Goal: Task Accomplishment & Management: Check status

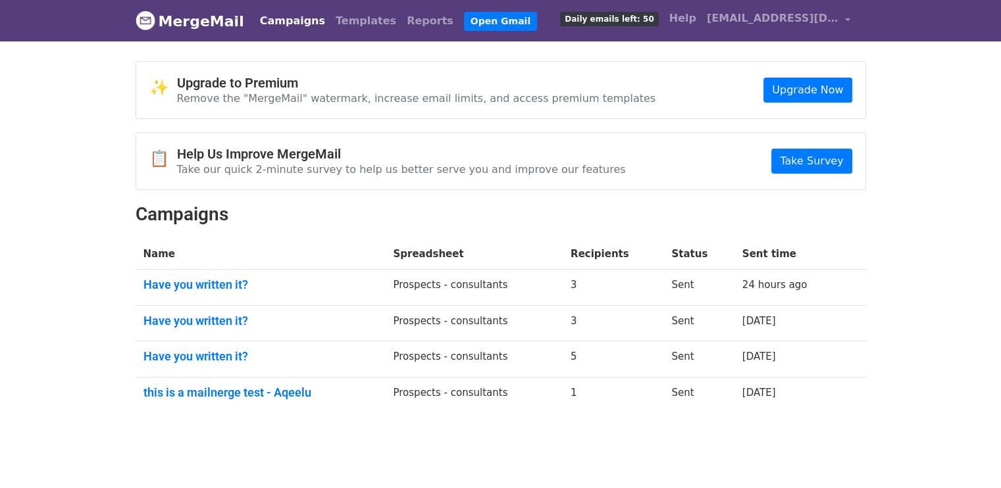
drag, startPoint x: 0, startPoint y: 0, endPoint x: 301, endPoint y: 24, distance: 301.8
click at [301, 24] on link "Campaigns" at bounding box center [293, 21] width 76 height 26
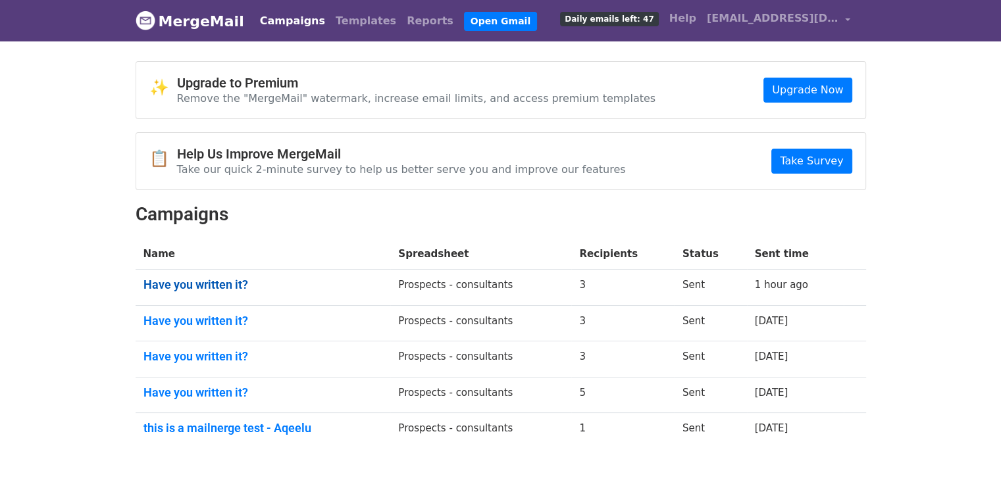
click at [154, 284] on link "Have you written it?" at bounding box center [264, 285] width 240 height 14
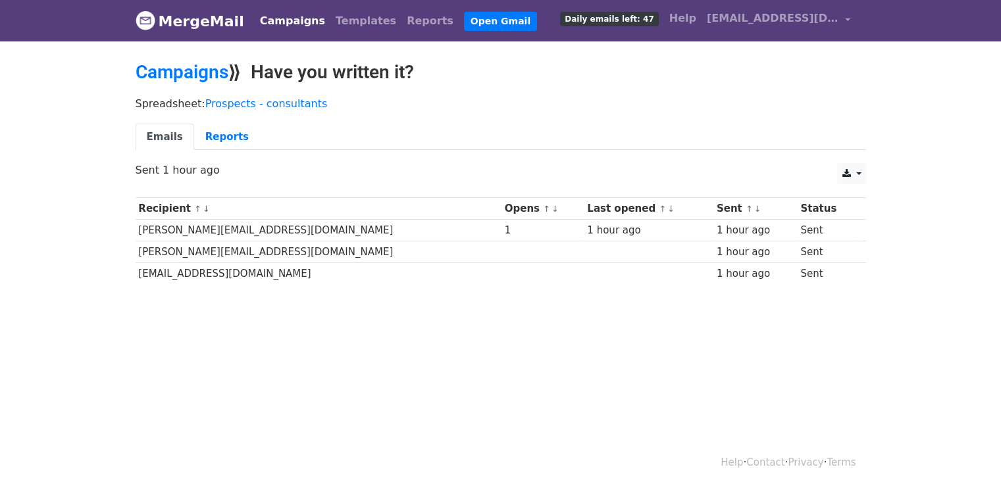
click at [284, 21] on link "Campaigns" at bounding box center [293, 21] width 76 height 26
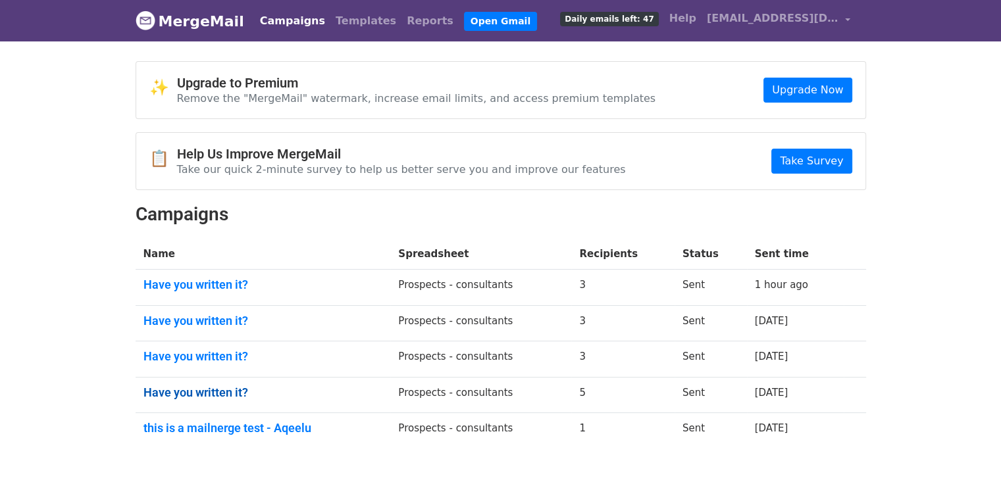
click at [166, 394] on link "Have you written it?" at bounding box center [264, 393] width 240 height 14
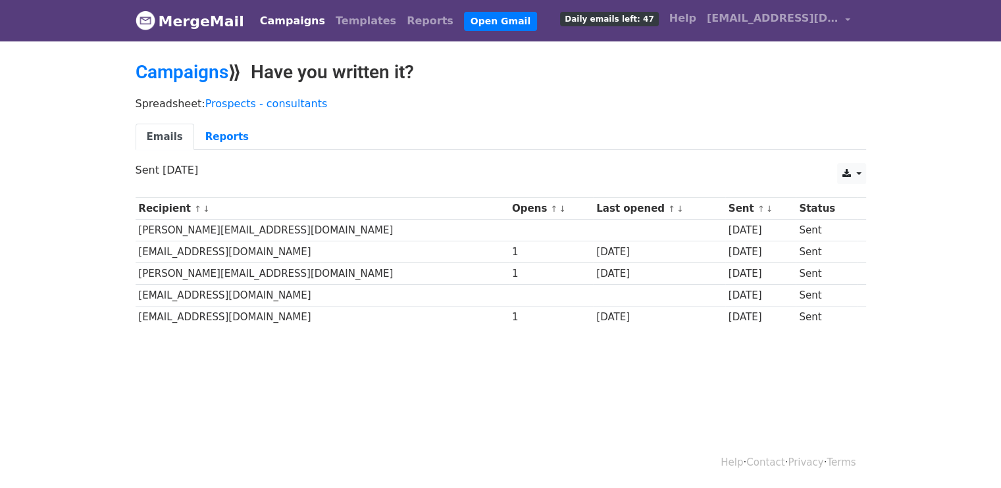
click at [142, 231] on td "[PERSON_NAME][EMAIL_ADDRESS][DOMAIN_NAME]" at bounding box center [323, 231] width 374 height 22
copy tr "[PERSON_NAME][EMAIL_ADDRESS][DOMAIN_NAME]"
click at [407, 356] on body "MergeMail Campaigns Templates Reports Open Gmail Daily emails left: 47 Help [EM…" at bounding box center [500, 196] width 1001 height 392
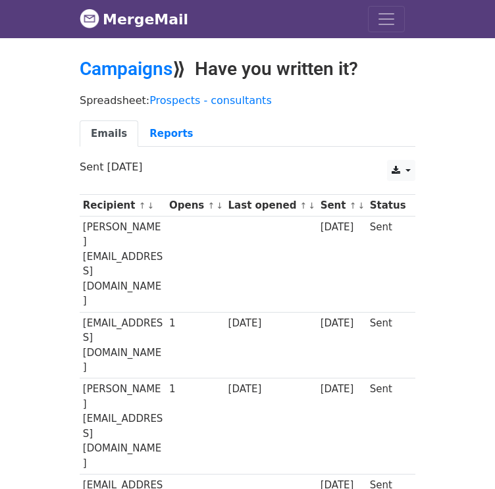
click at [250, 368] on body "MergeMail Campaigns Templates Reports Open Gmail Daily emails left: 47 Help [EM…" at bounding box center [247, 334] width 495 height 669
click at [139, 407] on body "MergeMail Campaigns Templates Reports Open Gmail Daily emails left: 47 Help [EM…" at bounding box center [247, 334] width 495 height 669
click at [150, 65] on link "Campaigns" at bounding box center [126, 69] width 93 height 22
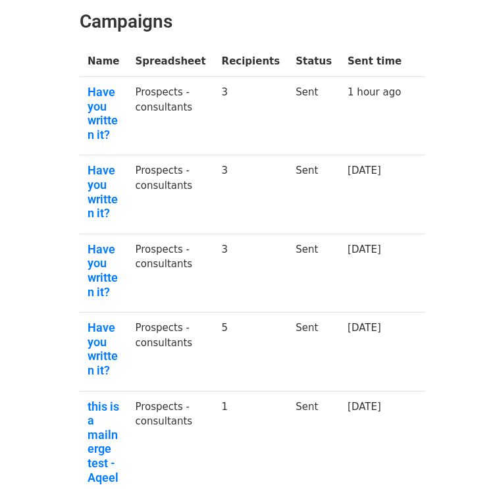
scroll to position [234, 0]
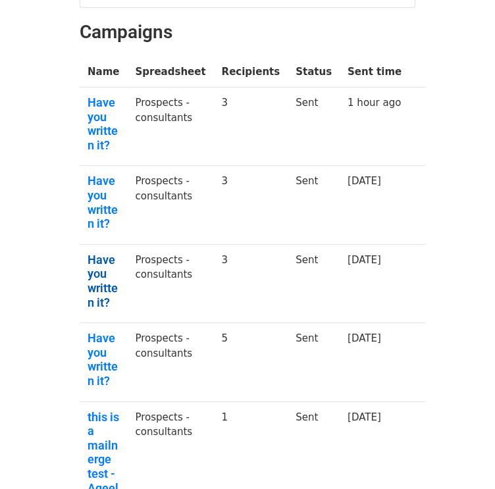
click at [92, 257] on link "Have you written it?" at bounding box center [104, 281] width 32 height 57
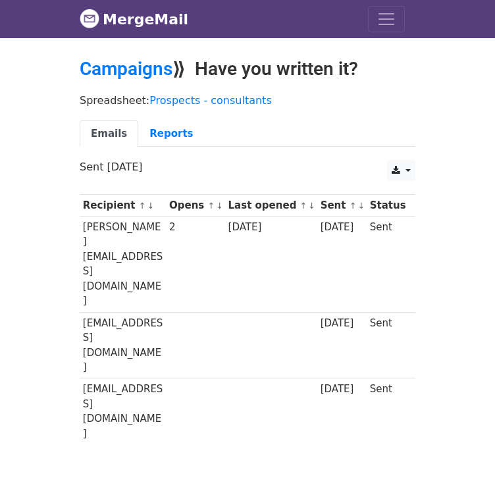
click at [203, 373] on body "MergeMail Campaigns Templates Reports Open Gmail Daily emails left: 47 Help aqe…" at bounding box center [247, 254] width 495 height 508
click at [146, 66] on link "Campaigns" at bounding box center [126, 69] width 93 height 22
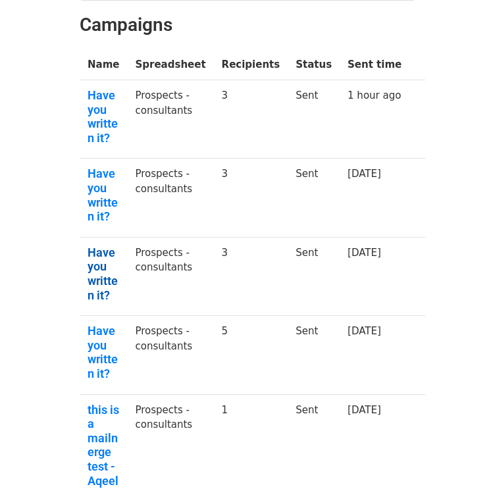
scroll to position [241, 0]
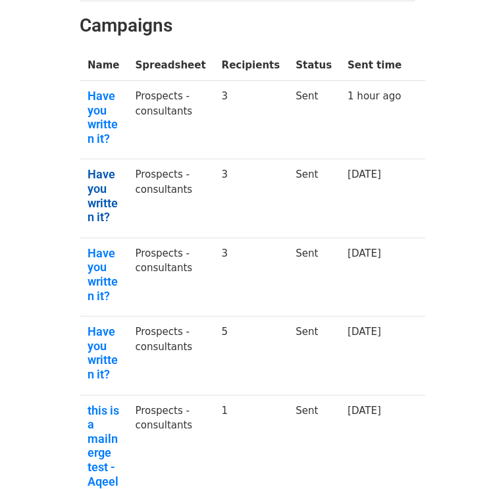
click at [98, 192] on link "Have you written it?" at bounding box center [104, 195] width 32 height 57
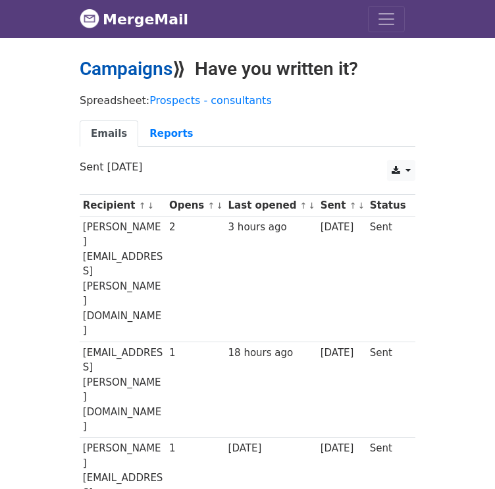
click at [156, 73] on link "Campaigns" at bounding box center [126, 69] width 93 height 22
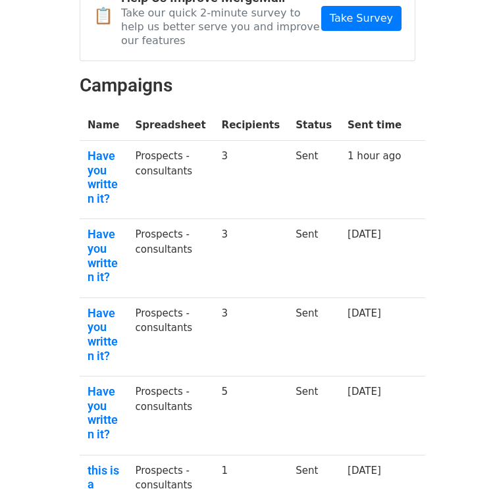
scroll to position [184, 0]
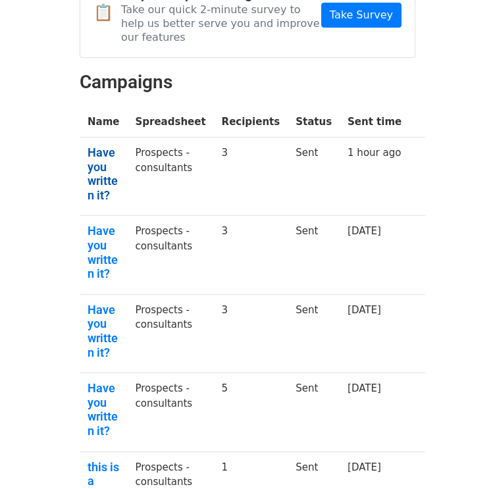
click at [95, 159] on link "Have you written it?" at bounding box center [104, 173] width 32 height 57
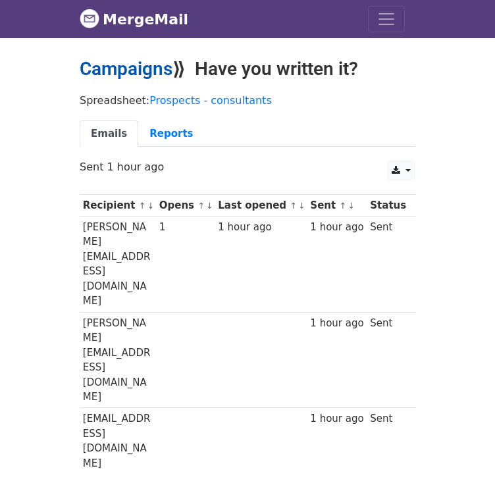
click at [122, 68] on link "Campaigns" at bounding box center [126, 69] width 93 height 22
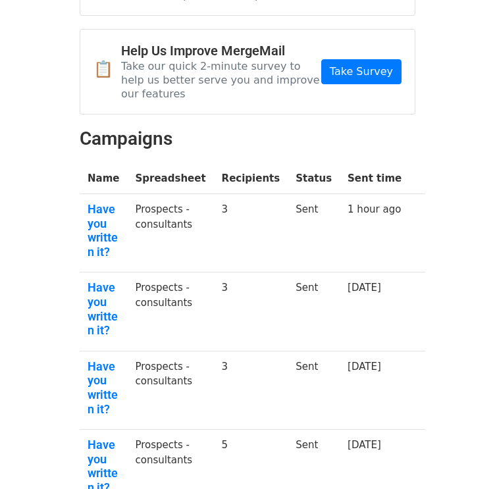
scroll to position [136, 0]
